Goal: Information Seeking & Learning: Learn about a topic

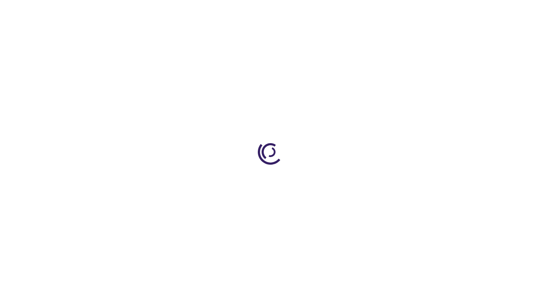
scroll to position [2111, 0]
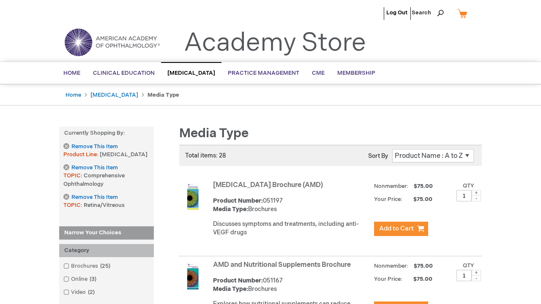
scroll to position [2038, 0]
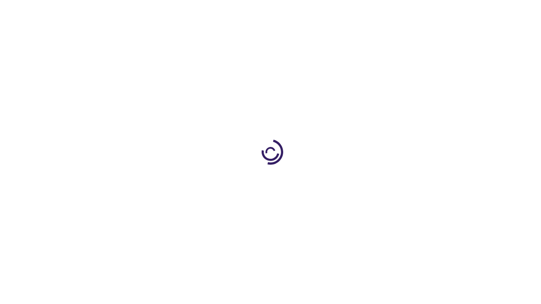
scroll to position [831, 0]
